Goal: Information Seeking & Learning: Learn about a topic

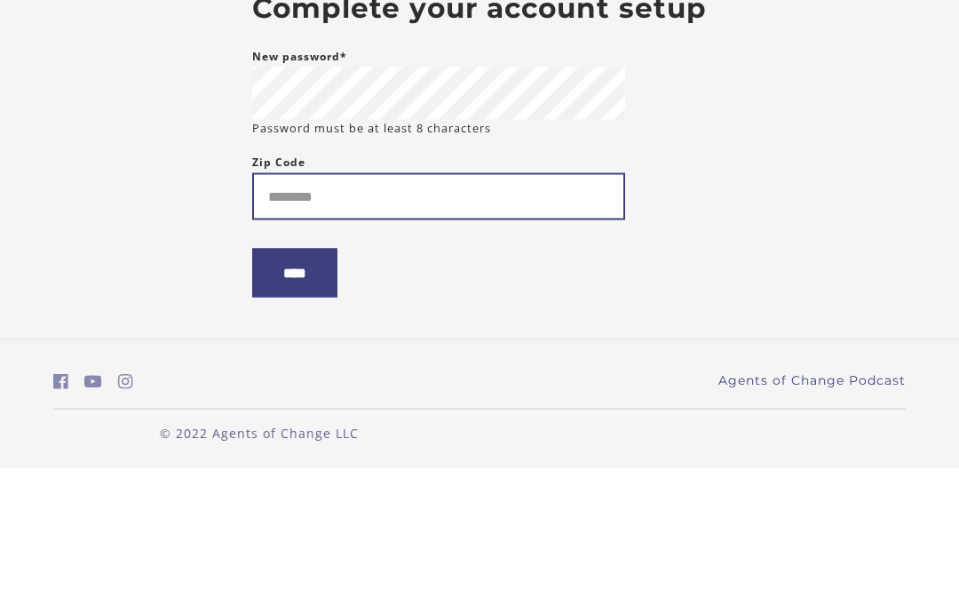
click at [559, 310] on input "Zip Code" at bounding box center [438, 333] width 373 height 47
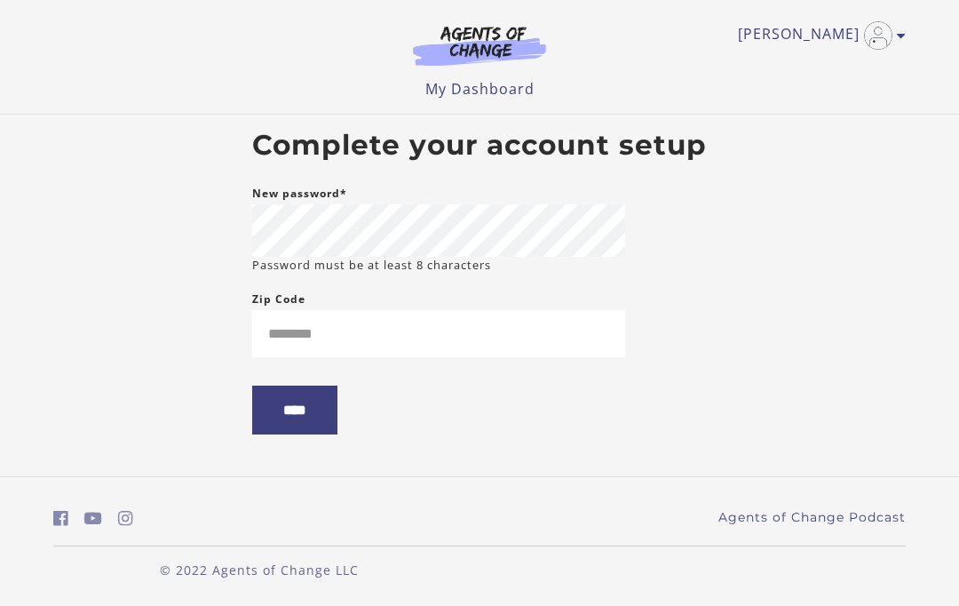
type input "*****"
click at [286, 422] on input "****" at bounding box center [294, 409] width 85 height 49
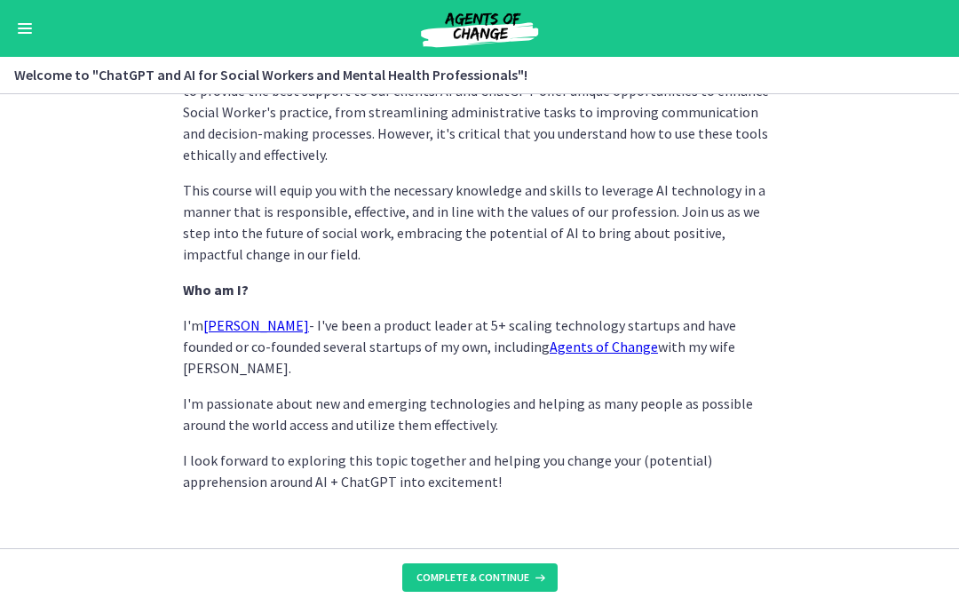
scroll to position [907, 0]
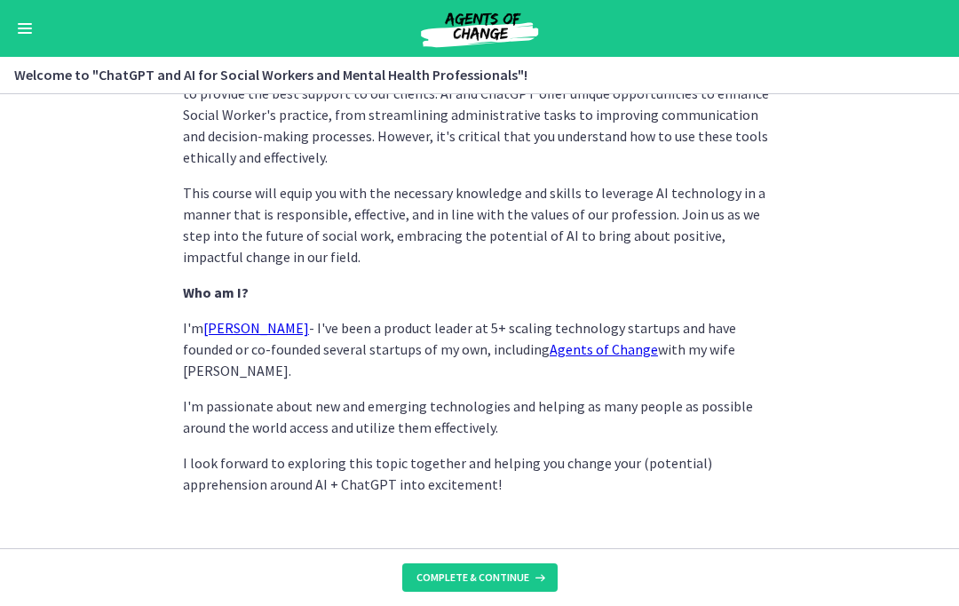
click at [537, 581] on icon at bounding box center [538, 577] width 18 height 14
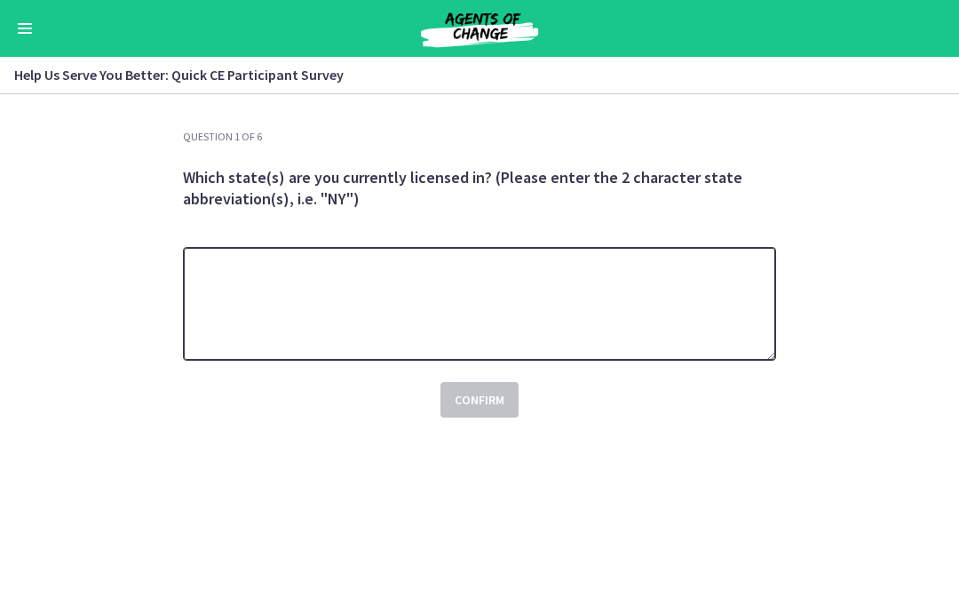
click at [704, 310] on textarea at bounding box center [479, 304] width 593 height 114
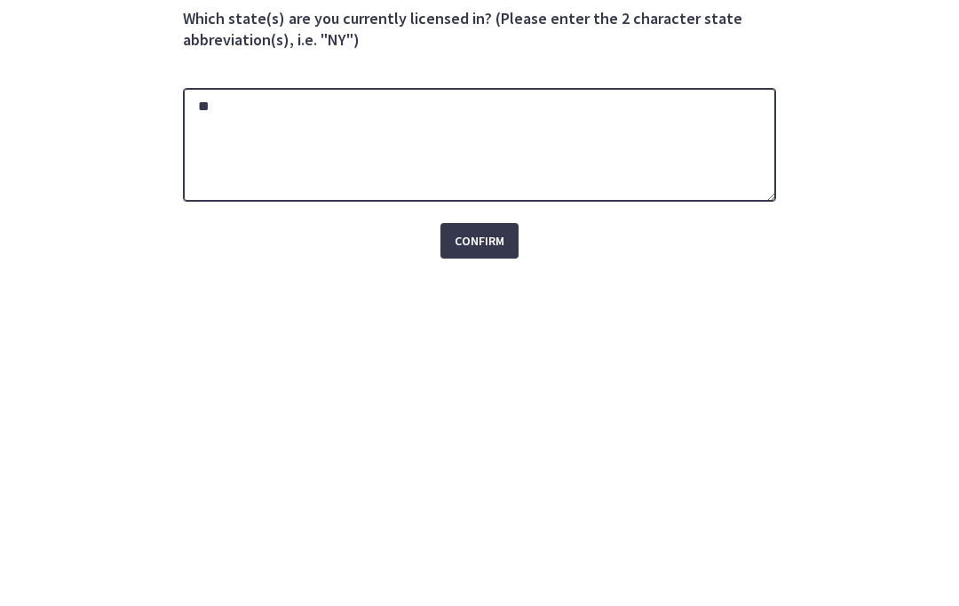
type textarea "**"
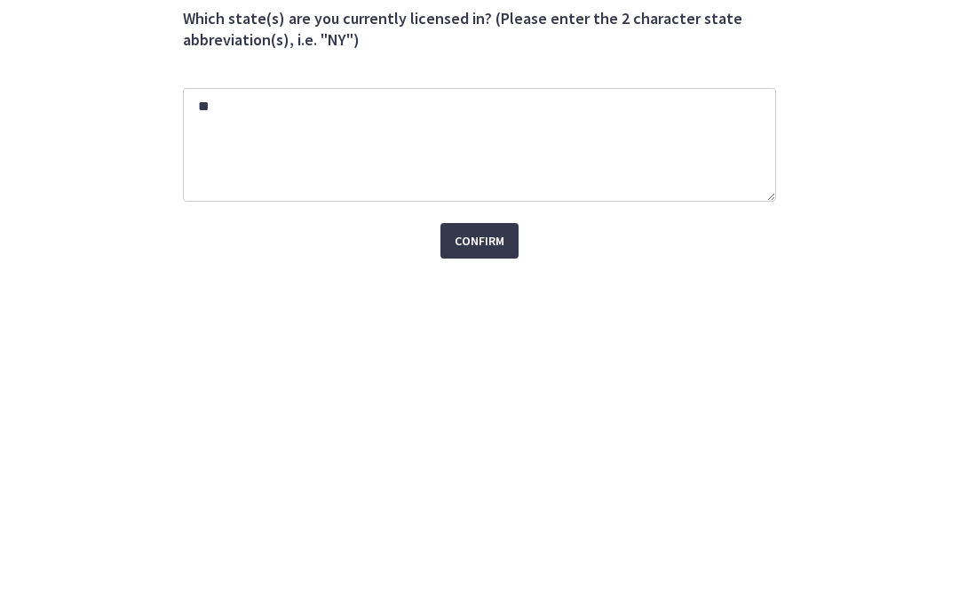
click at [495, 389] on span "Confirm" at bounding box center [480, 399] width 50 height 21
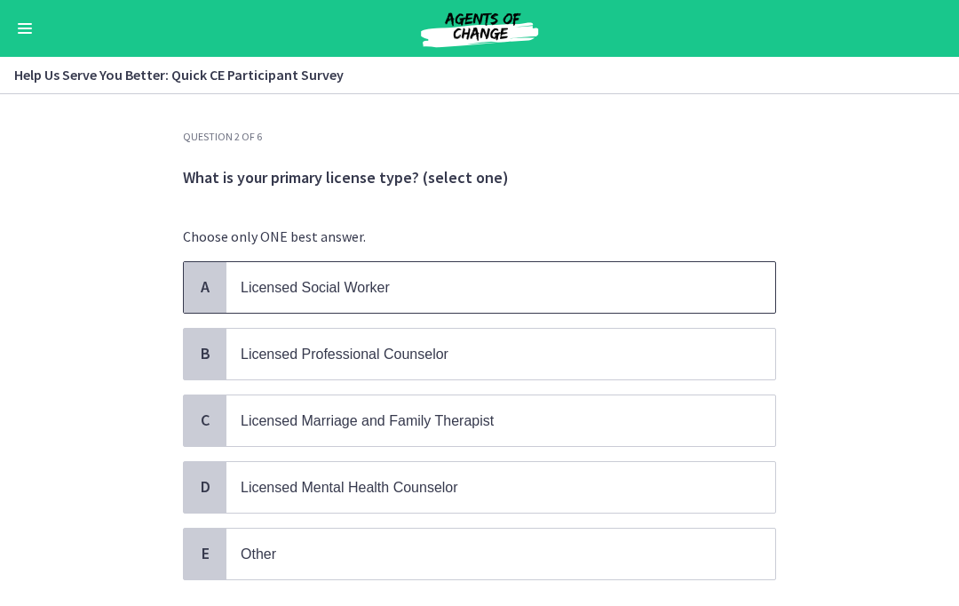
click at [210, 292] on span "A" at bounding box center [204, 286] width 21 height 21
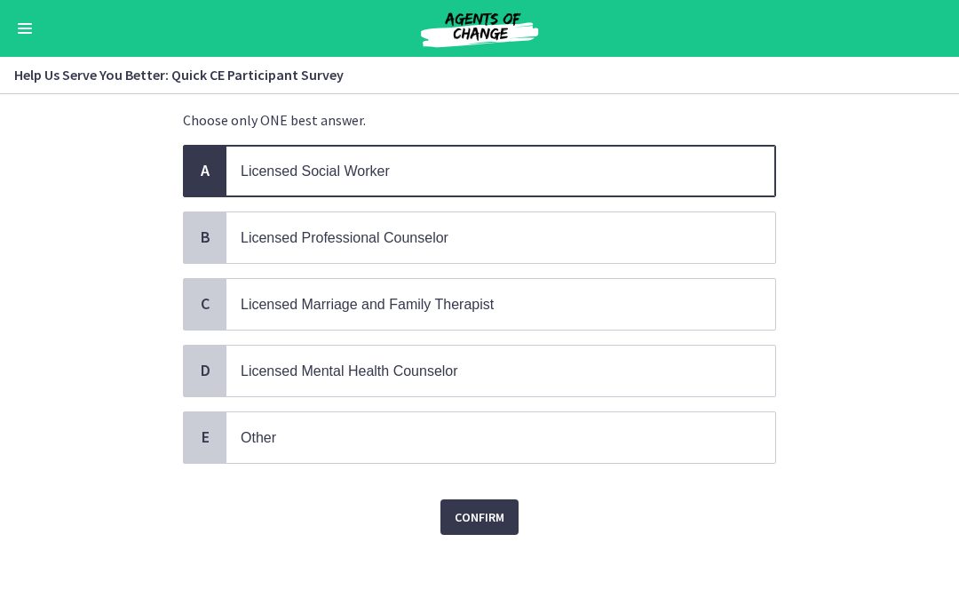
scroll to position [115, 0]
click at [491, 528] on button "Confirm" at bounding box center [480, 518] width 78 height 36
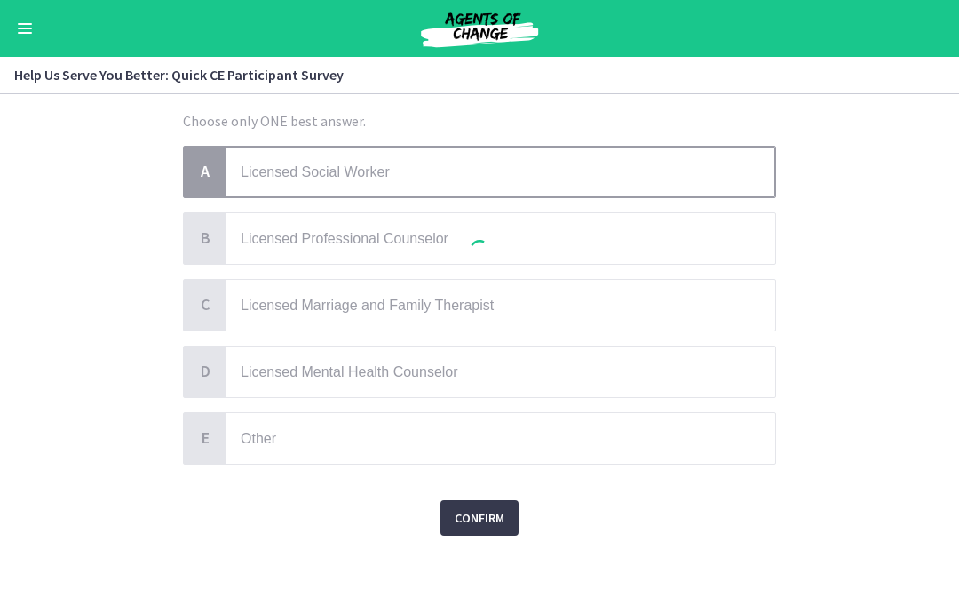
scroll to position [0, 0]
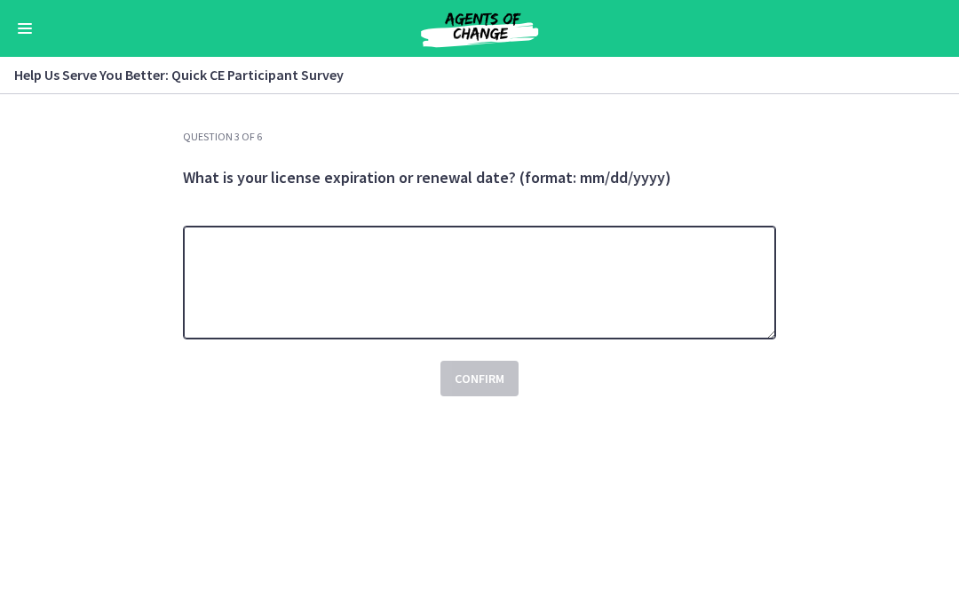
click at [707, 303] on textarea at bounding box center [479, 283] width 593 height 114
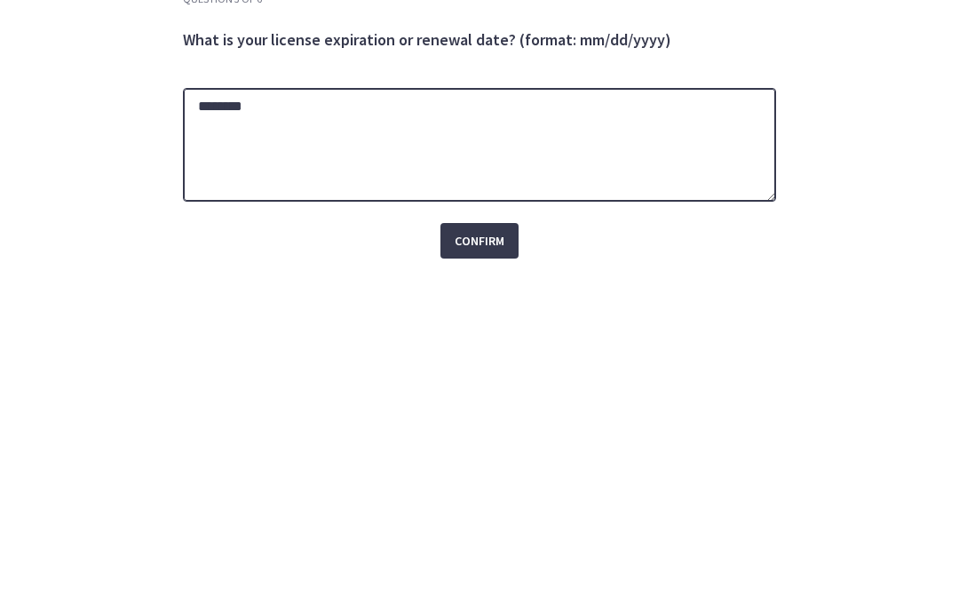
type textarea "********"
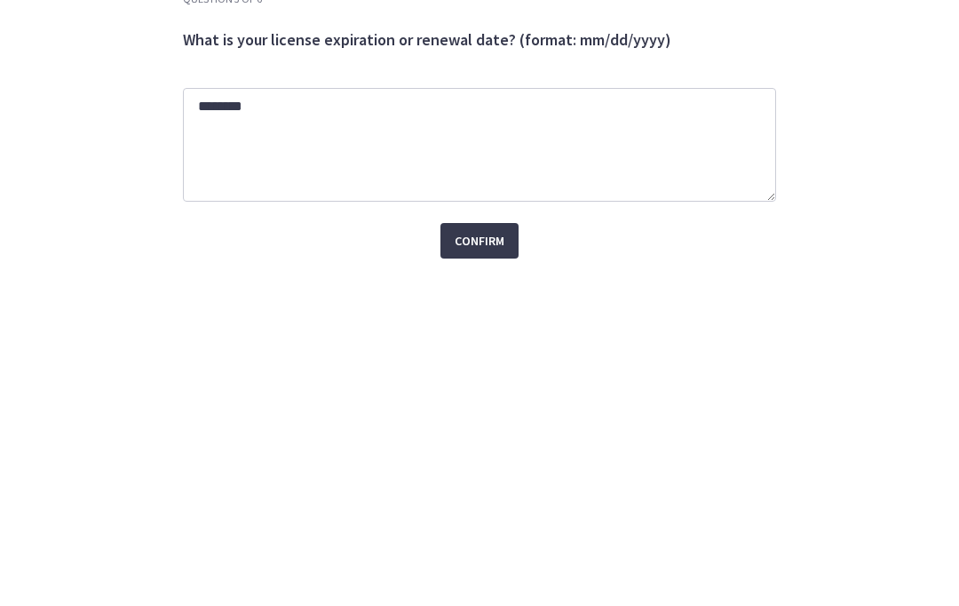
click at [489, 368] on span "Confirm" at bounding box center [480, 378] width 50 height 21
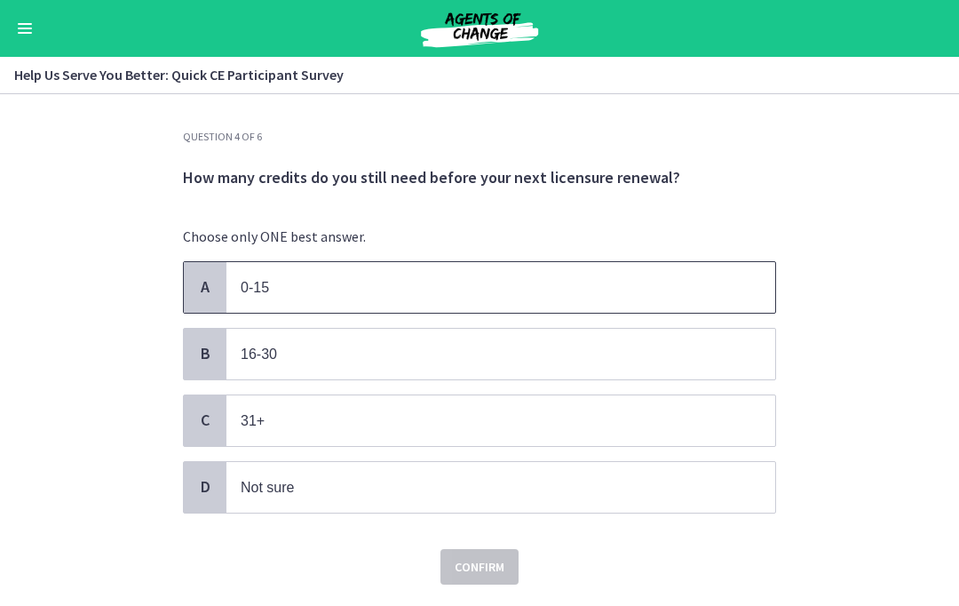
click at [240, 294] on span "0-15" at bounding box center [500, 287] width 549 height 51
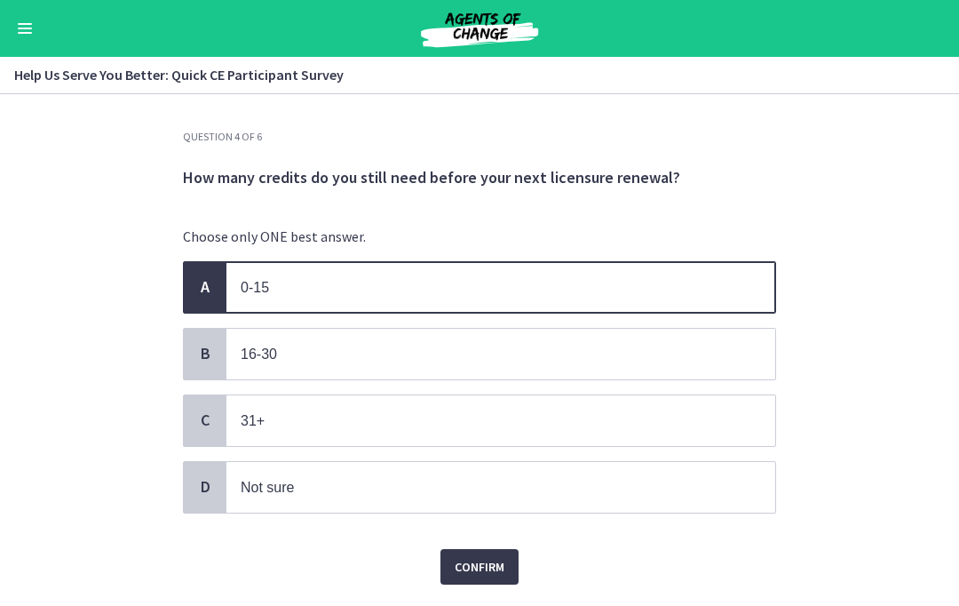
click at [489, 580] on button "Confirm" at bounding box center [480, 567] width 78 height 36
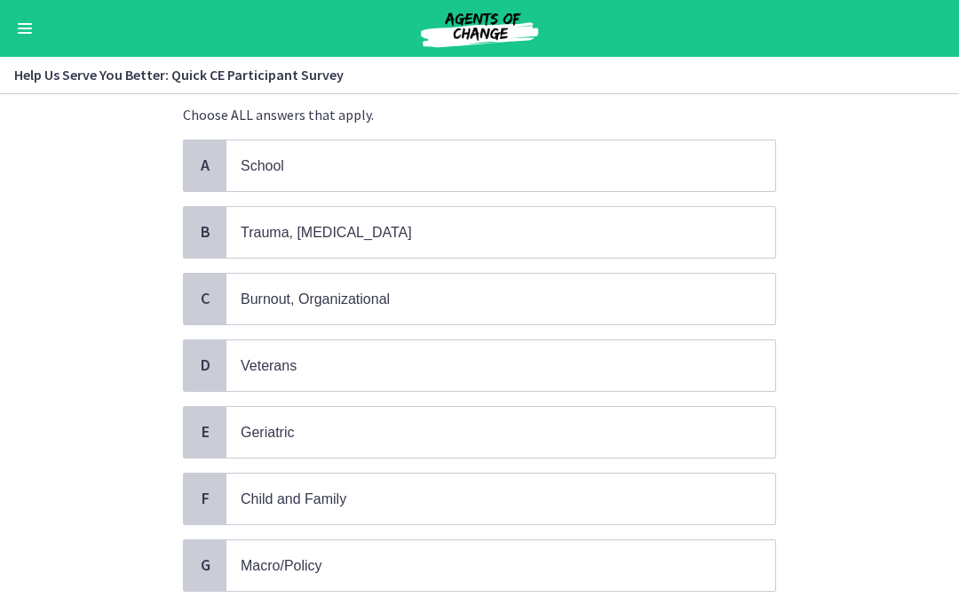
scroll to position [126, 0]
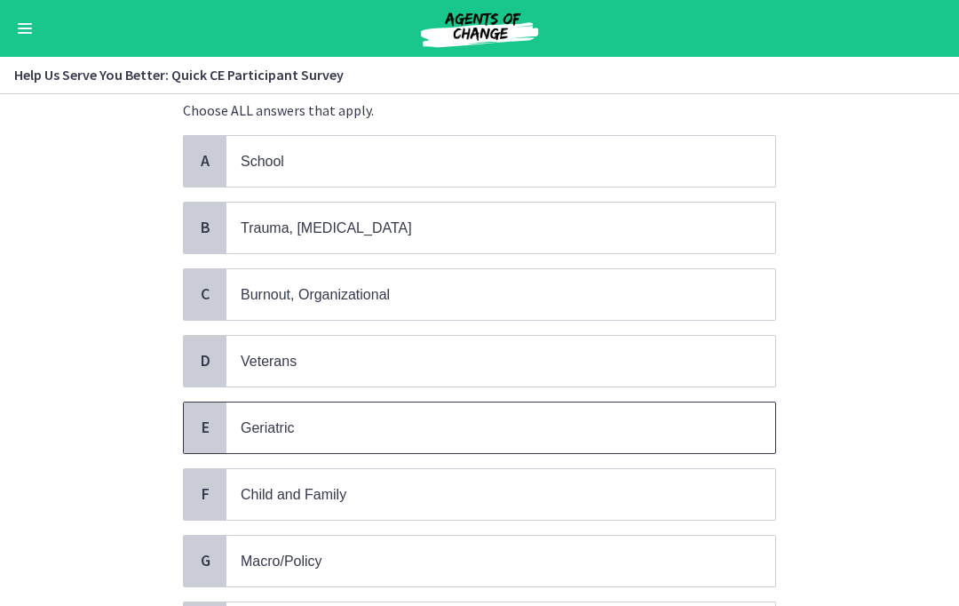
click at [248, 422] on span "Geriatric" at bounding box center [267, 427] width 53 height 15
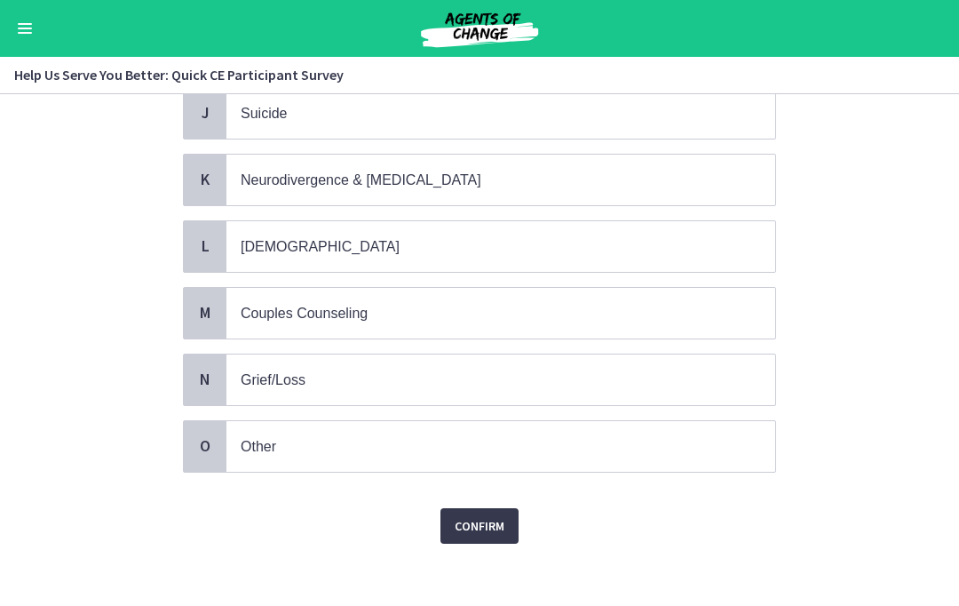
scroll to position [773, 0]
click at [495, 522] on span "Confirm" at bounding box center [480, 526] width 50 height 21
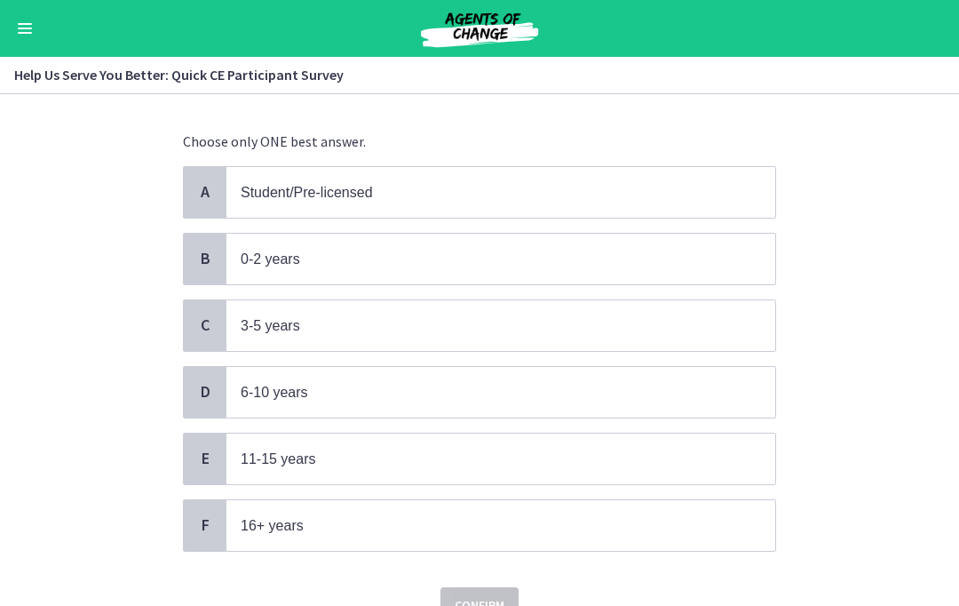
scroll to position [98, 0]
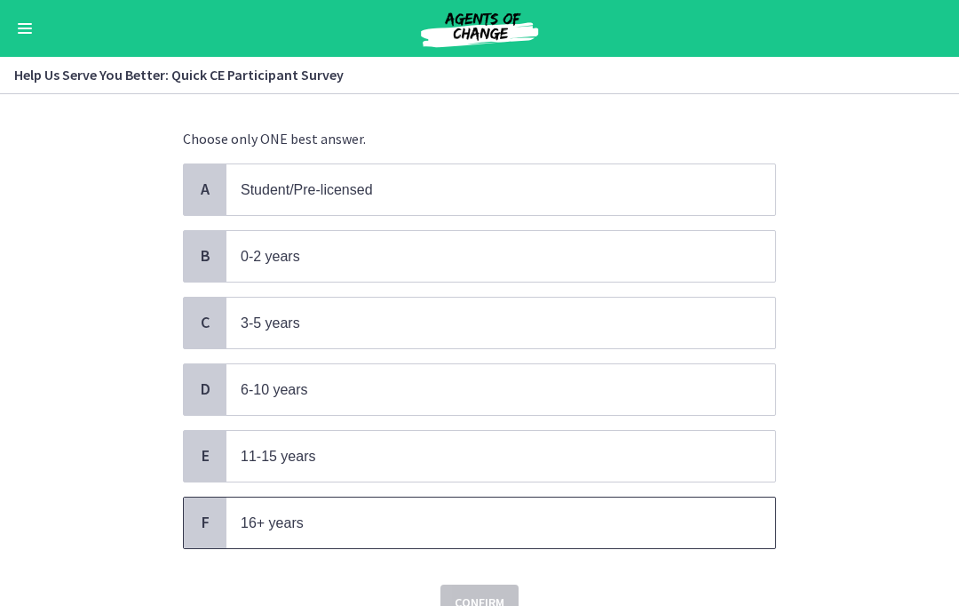
click at [247, 523] on span "16+ years" at bounding box center [272, 522] width 63 height 15
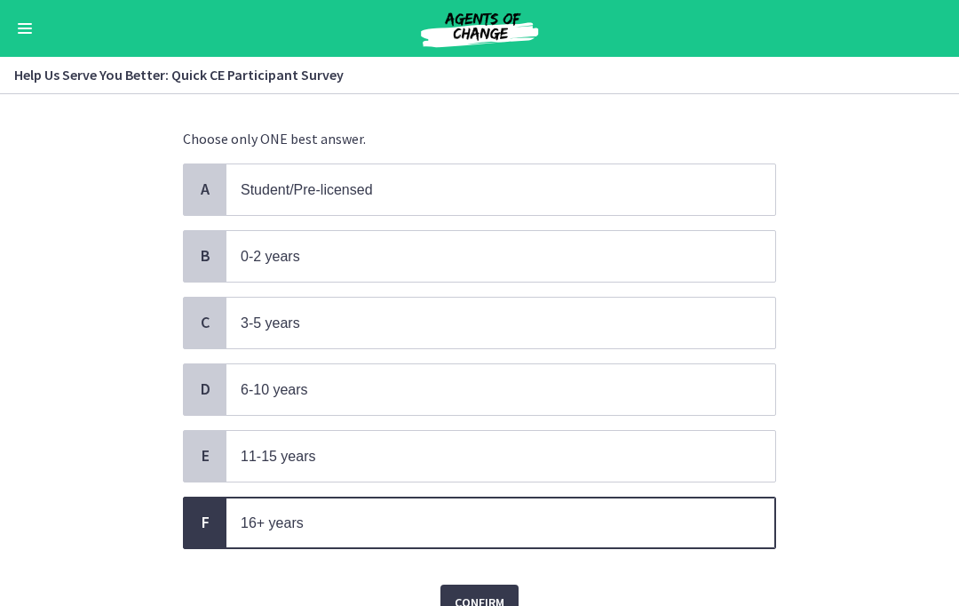
click at [503, 601] on span "Confirm" at bounding box center [480, 601] width 50 height 21
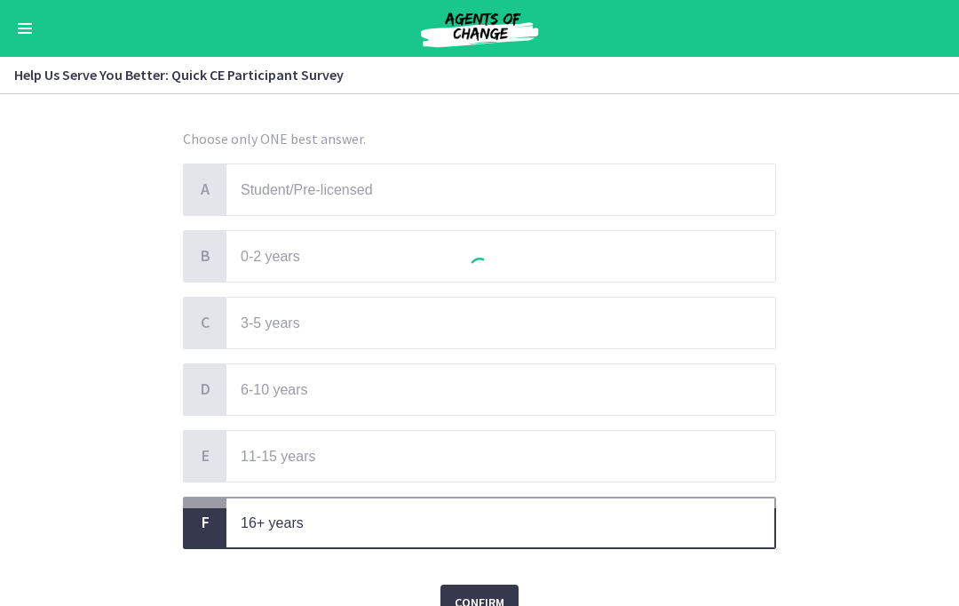
scroll to position [0, 0]
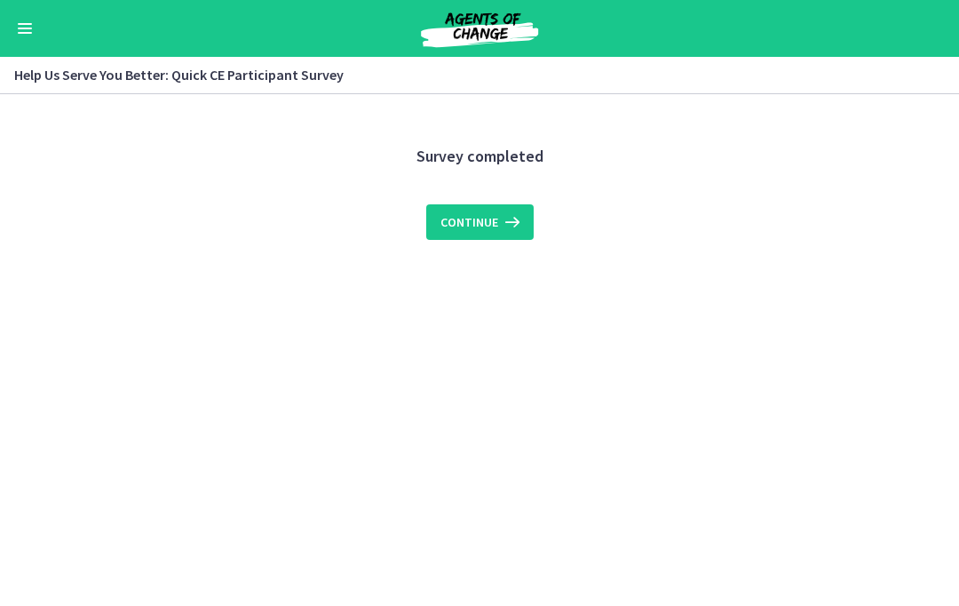
click at [494, 226] on span "Continue" at bounding box center [470, 221] width 58 height 21
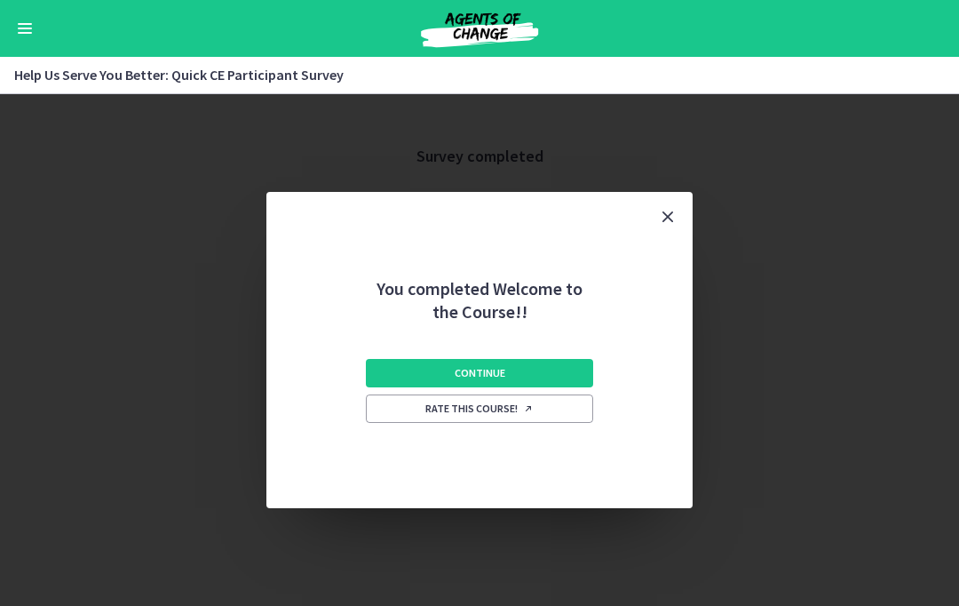
click at [545, 381] on button "Continue" at bounding box center [479, 373] width 227 height 28
